Goal: Check status: Check status

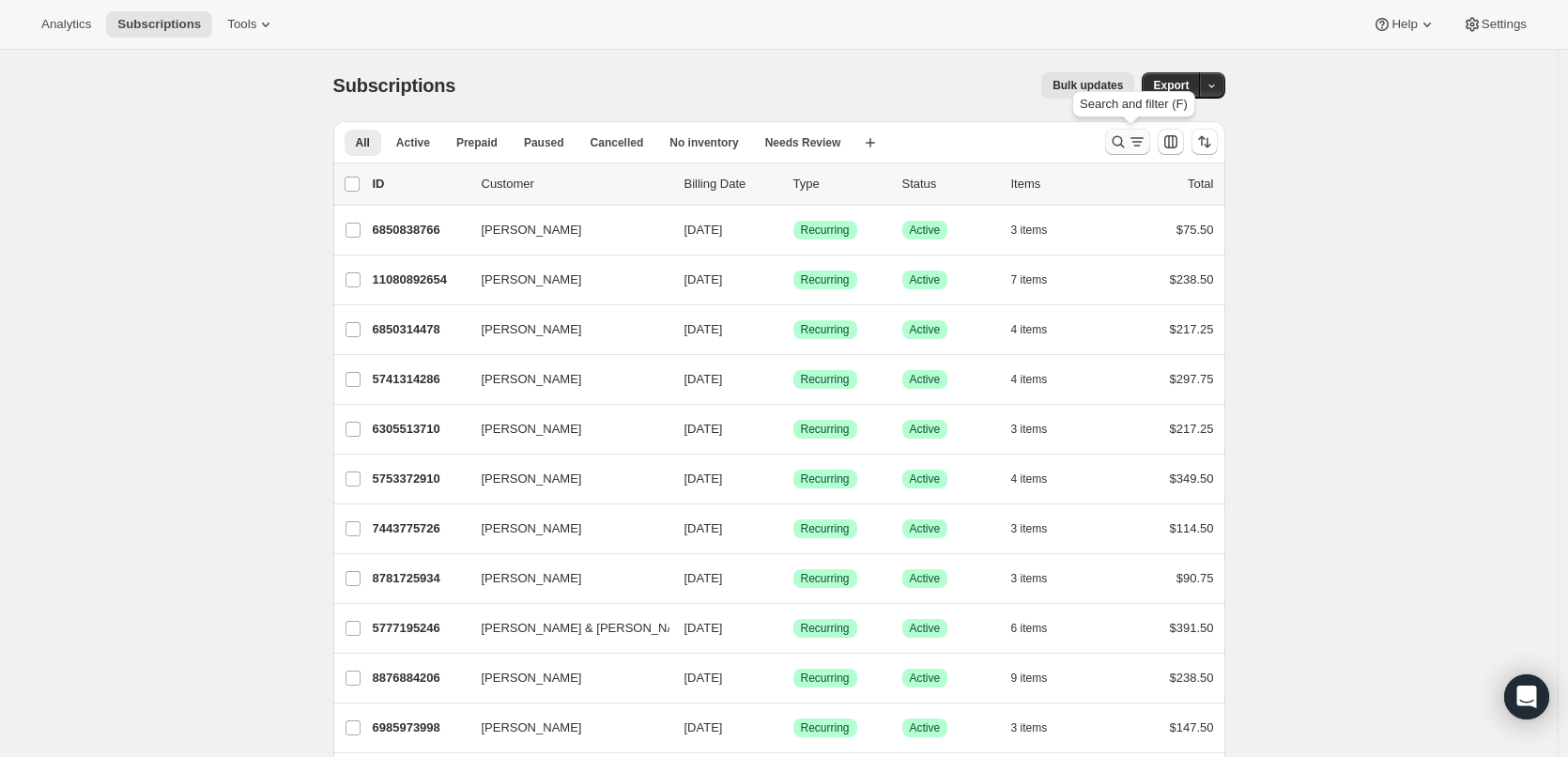
click at [1138, 139] on icon "Search and filter results" at bounding box center [1136, 142] width 19 height 19
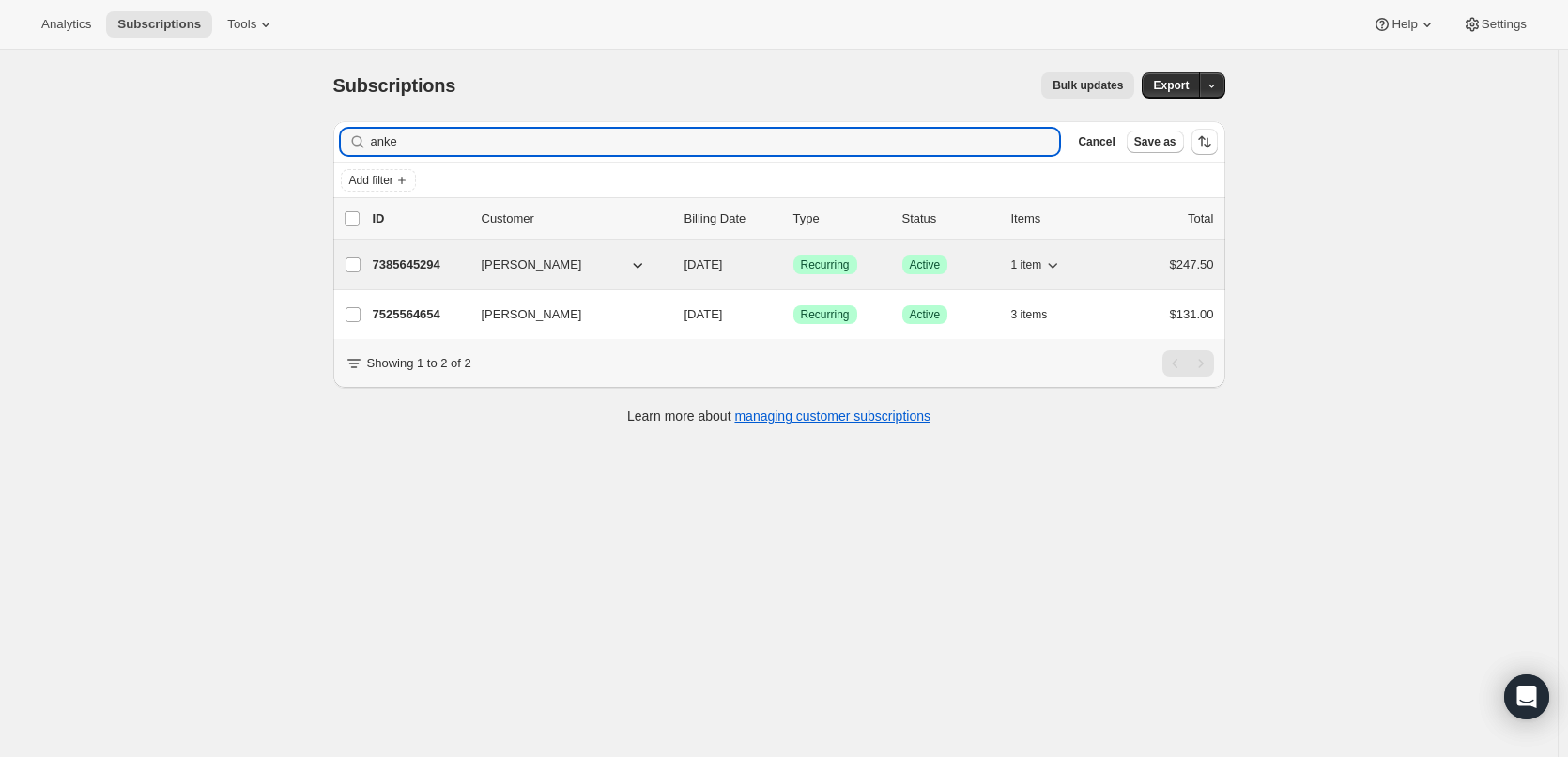
type input "anke"
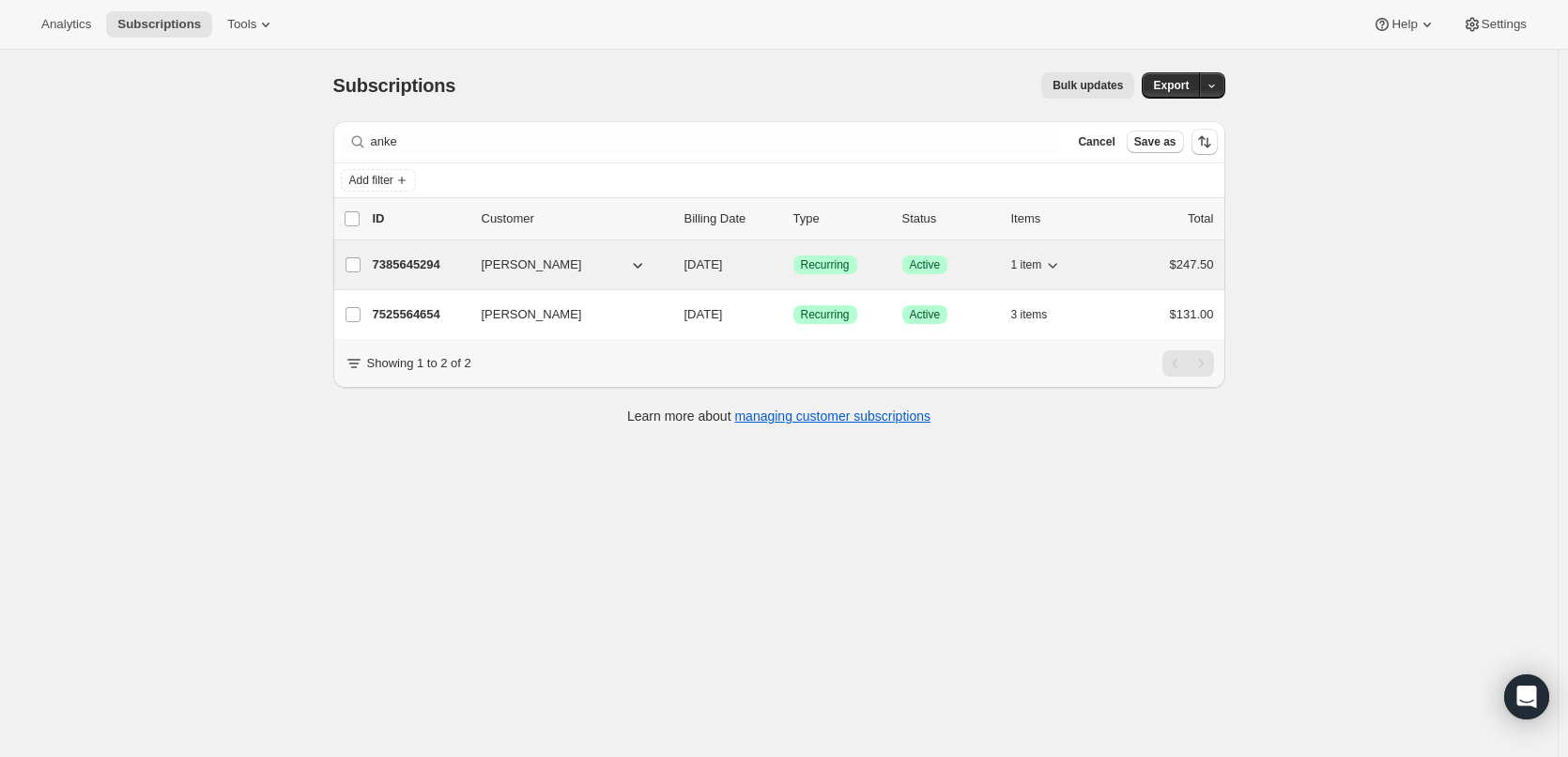
click at [383, 265] on p "7385645294" at bounding box center [420, 264] width 94 height 19
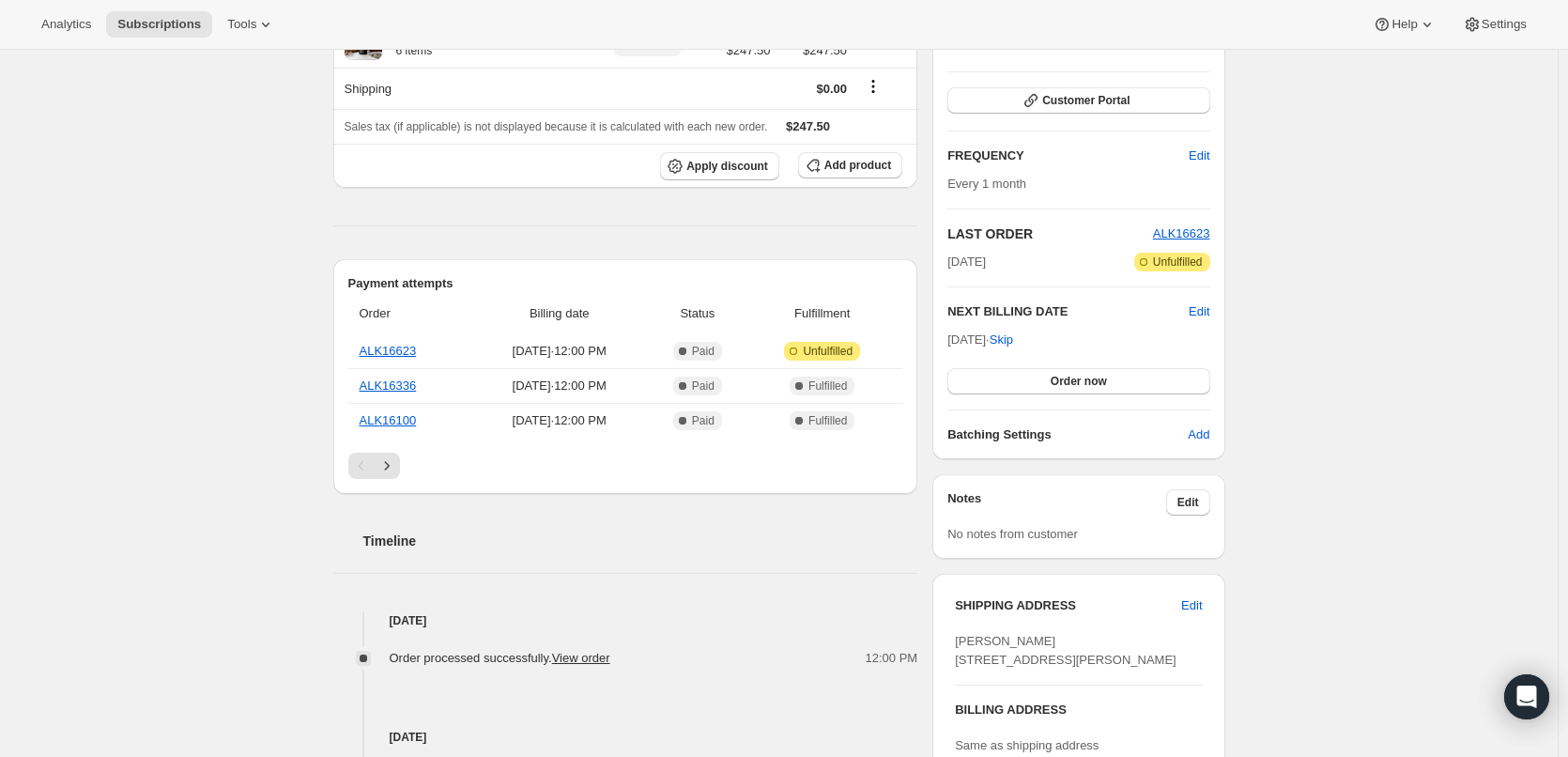
scroll to position [282, 0]
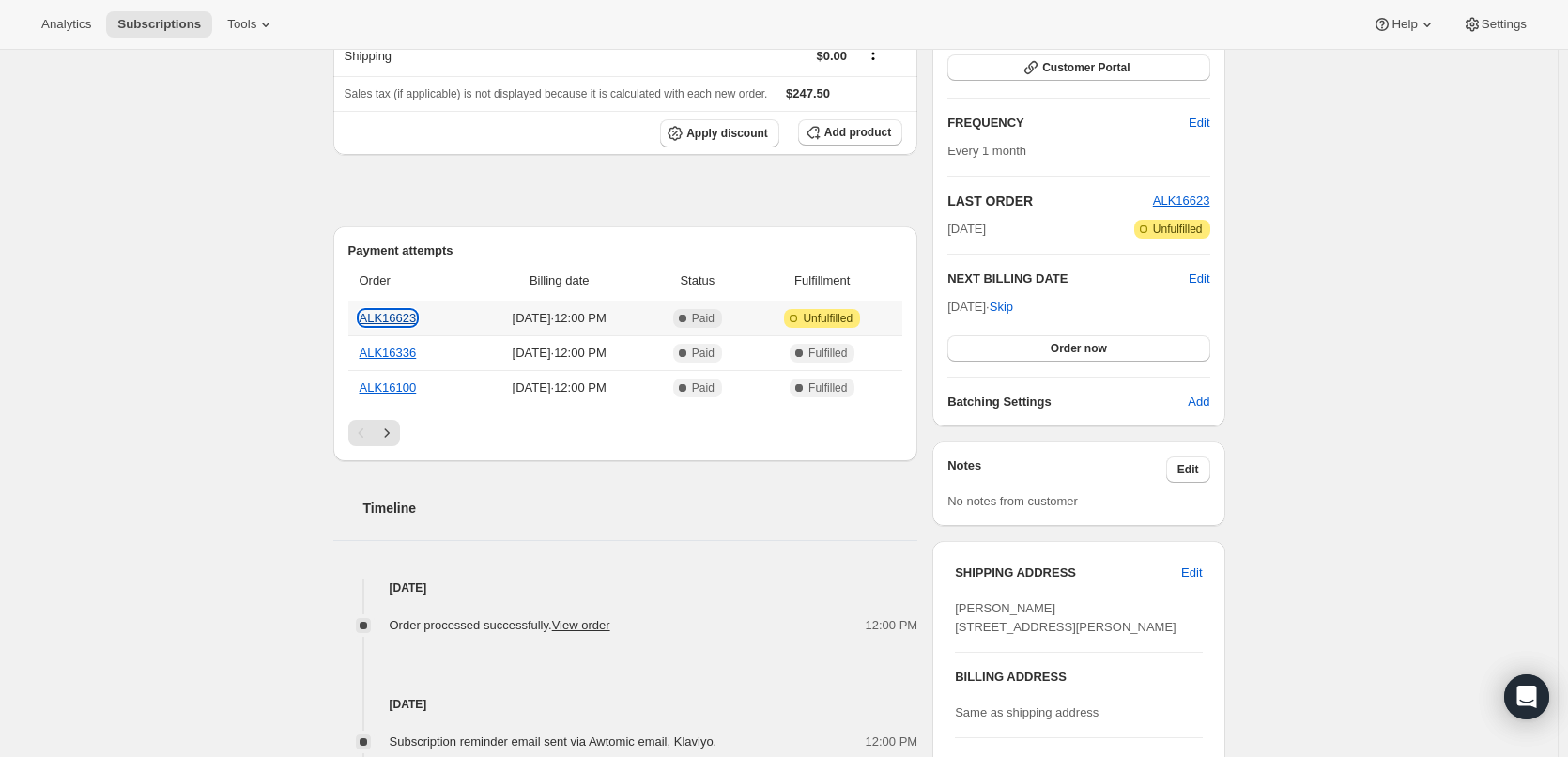
click at [389, 315] on link "ALK16623" at bounding box center [388, 318] width 57 height 14
click at [392, 321] on link "ALK16623" at bounding box center [388, 318] width 57 height 14
click at [393, 318] on link "ALK16623" at bounding box center [388, 318] width 57 height 14
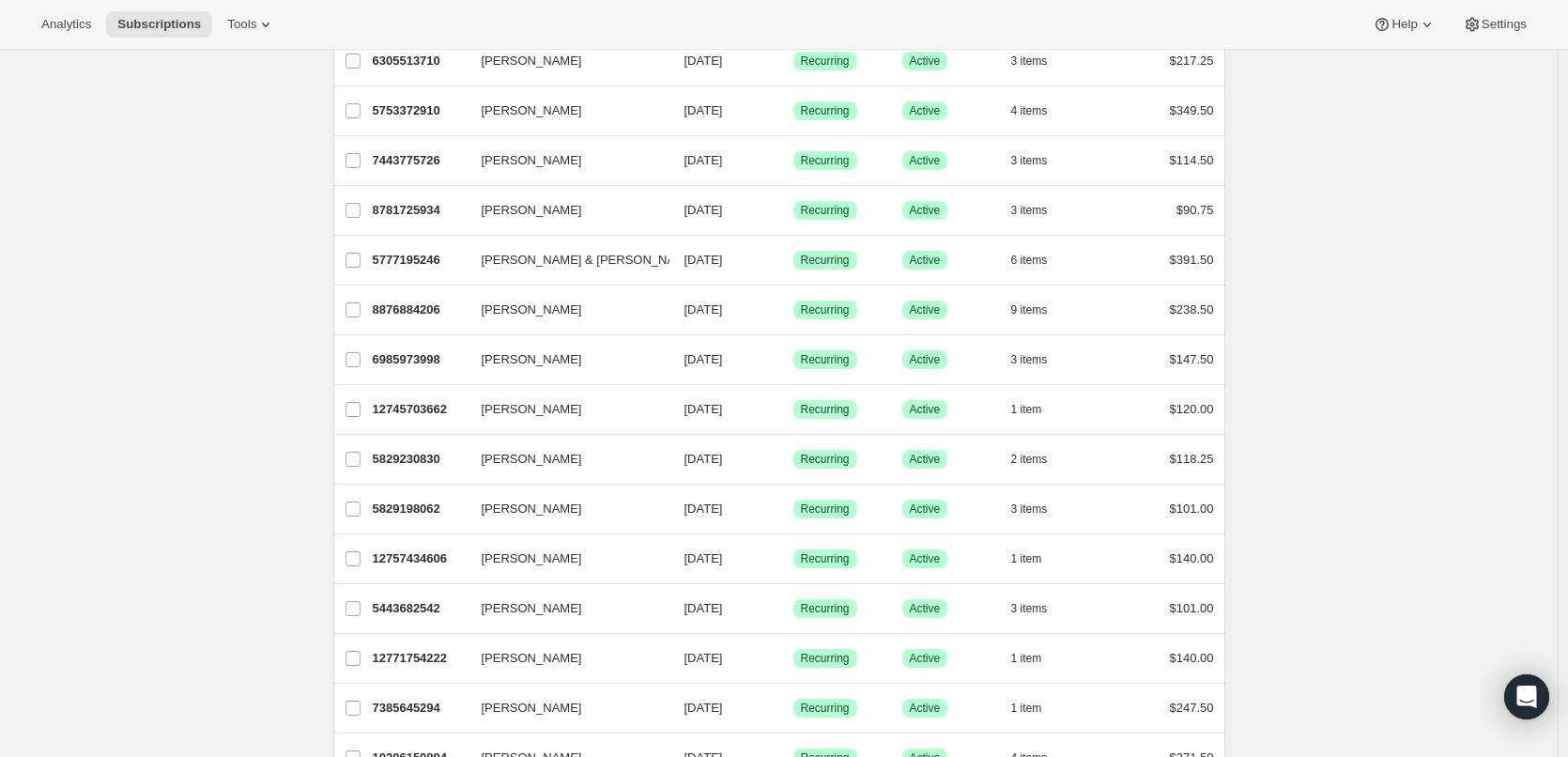
scroll to position [376, 0]
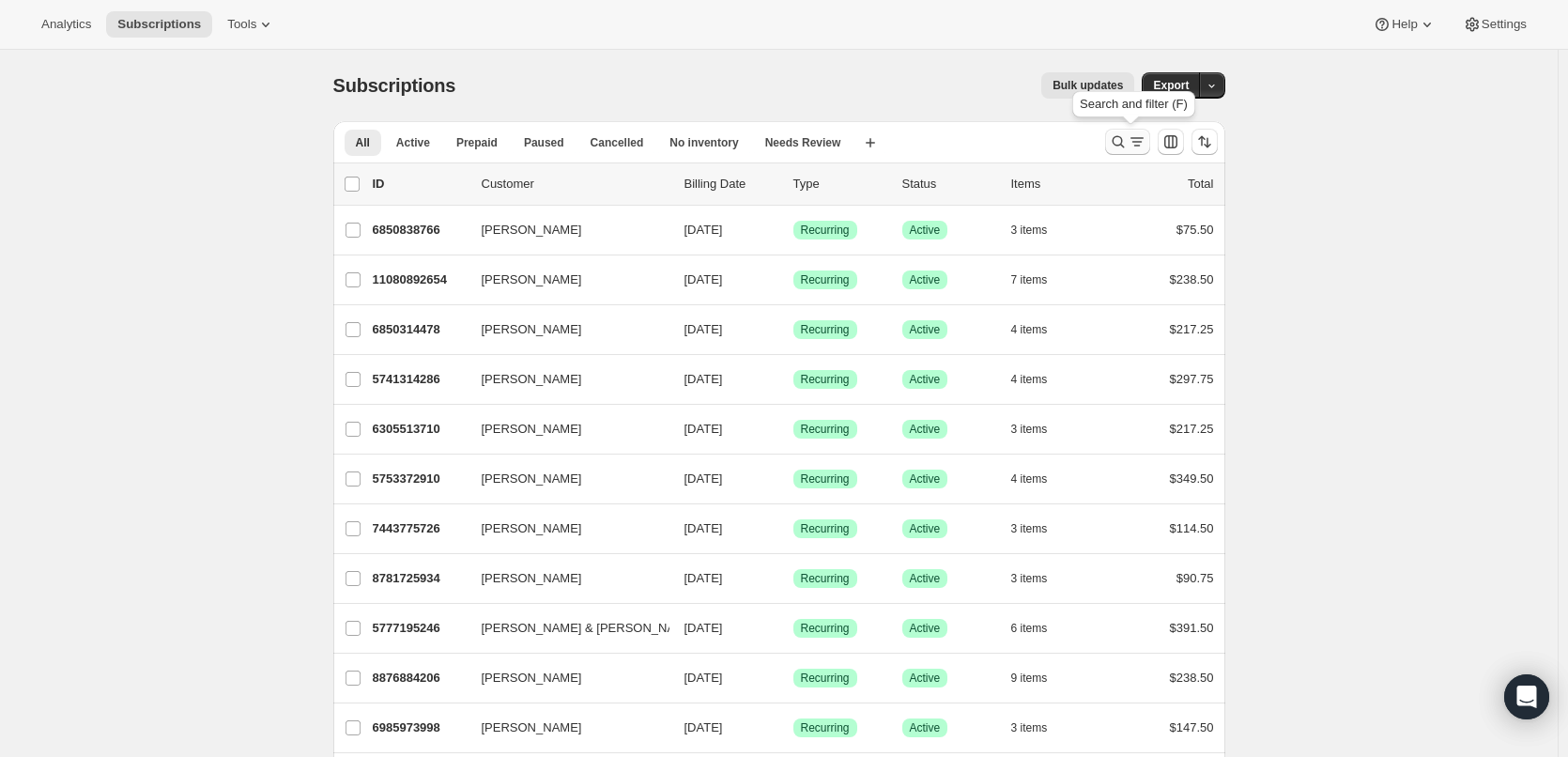
click at [1144, 137] on icon "Search and filter results" at bounding box center [1136, 142] width 19 height 19
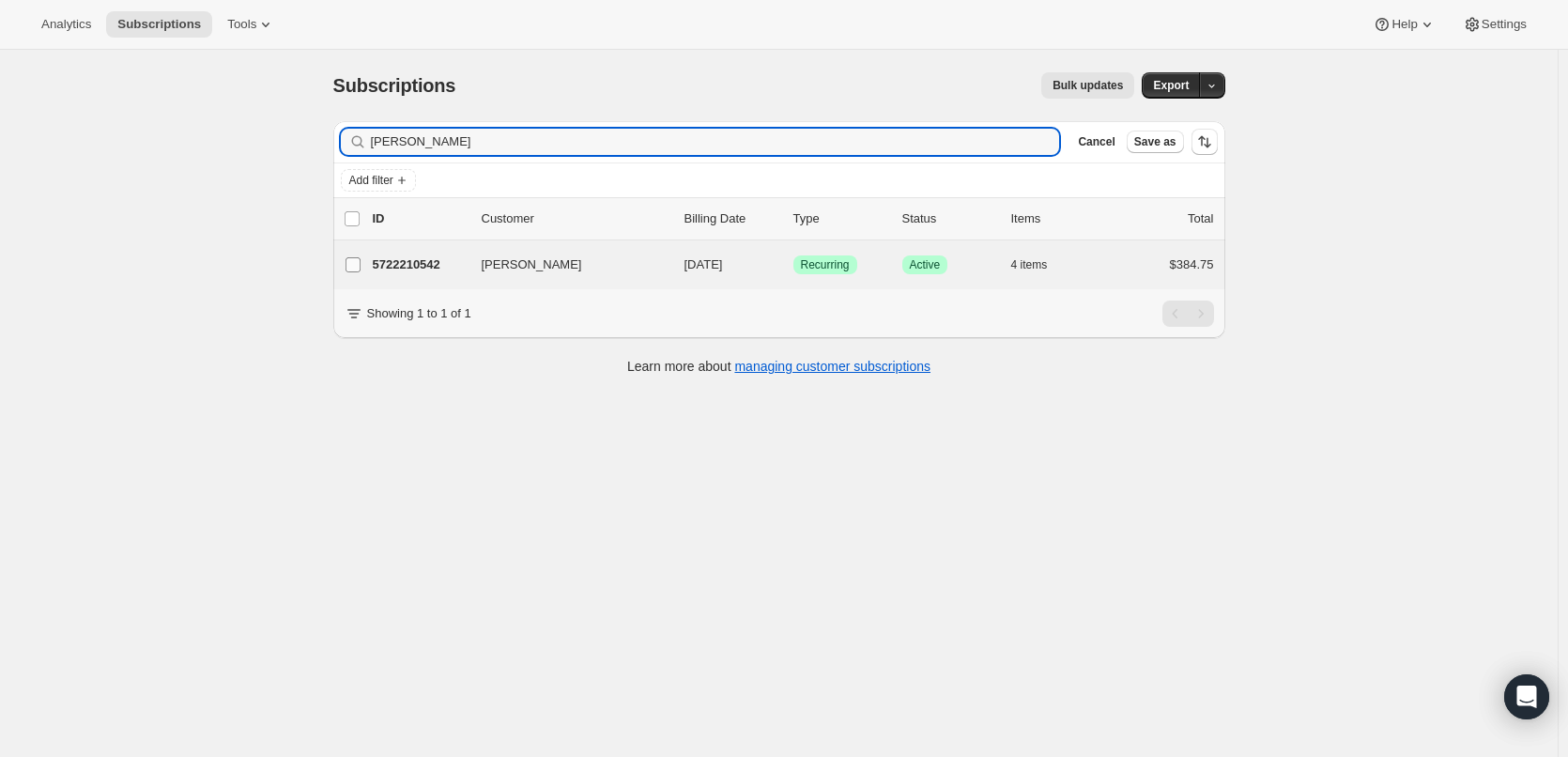
type input "dave g"
click at [360, 263] on input "Dave Garnaut" at bounding box center [352, 264] width 15 height 15
checkbox input "true"
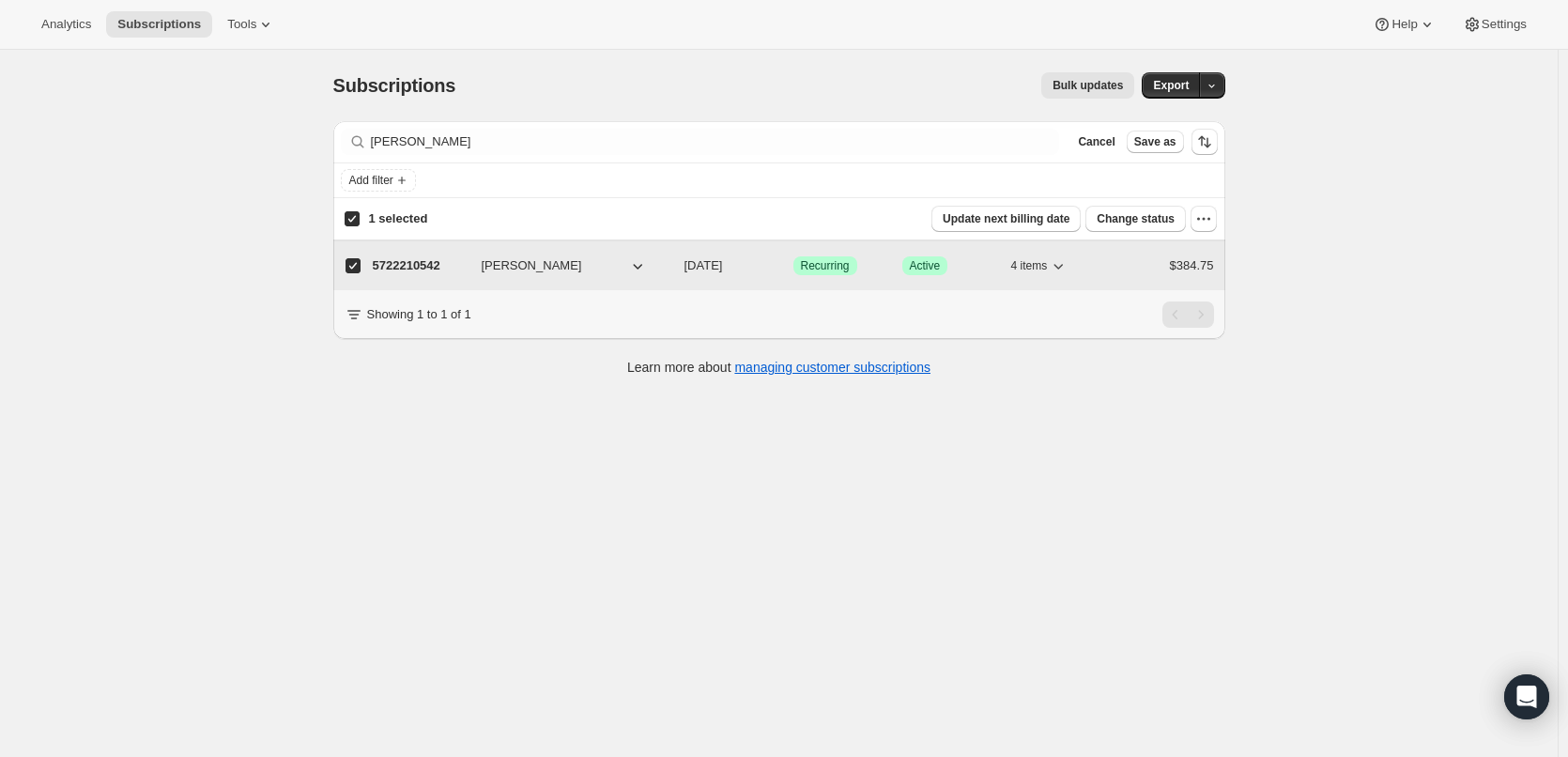
click at [401, 265] on p "5722210542" at bounding box center [420, 265] width 94 height 19
checkbox input "false"
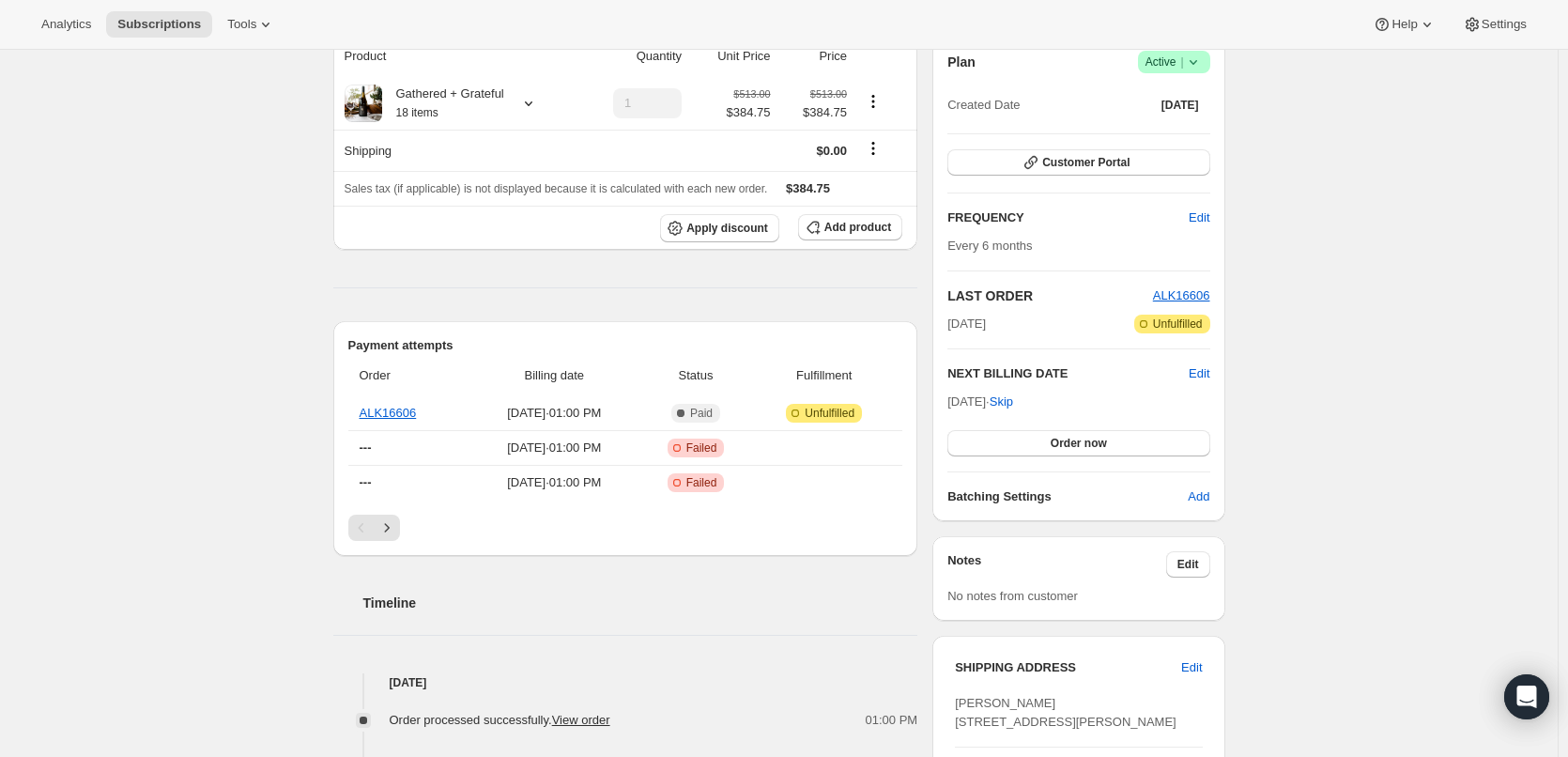
scroll to position [188, 0]
click at [400, 413] on link "ALK16606" at bounding box center [388, 412] width 57 height 14
